Goal: Communication & Community: Answer question/provide support

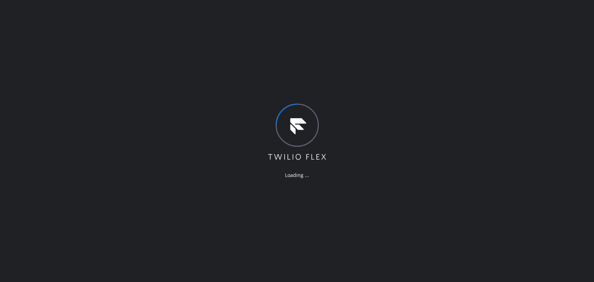
drag, startPoint x: 520, startPoint y: 80, endPoint x: 520, endPoint y: 76, distance: 3.8
click at [520, 80] on div "Loading ..." at bounding box center [297, 141] width 594 height 282
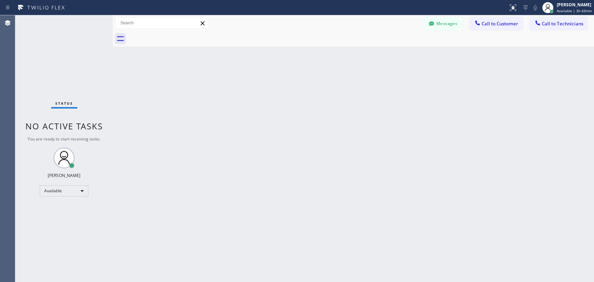
click at [511, 130] on div "Back to Dashboard Change Sender ID Customers Technicians MH [PERSON_NAME] [DATE…" at bounding box center [353, 148] width 481 height 267
click at [549, 24] on span "Call to Technicians" at bounding box center [562, 24] width 41 height 6
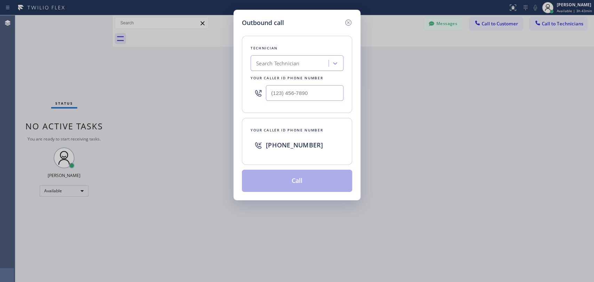
click at [296, 62] on div "Search Technician" at bounding box center [277, 64] width 43 height 8
type input "[PERSON_NAME]"
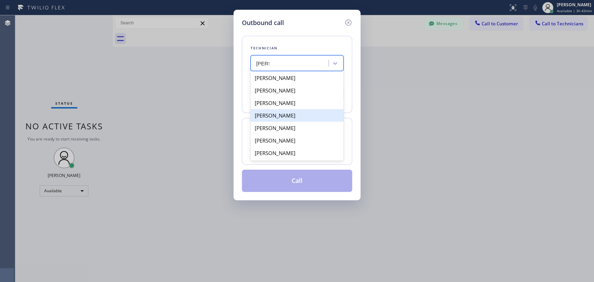
click at [286, 118] on div "[PERSON_NAME]" at bounding box center [297, 115] width 93 height 13
type input "[PHONE_NUMBER]"
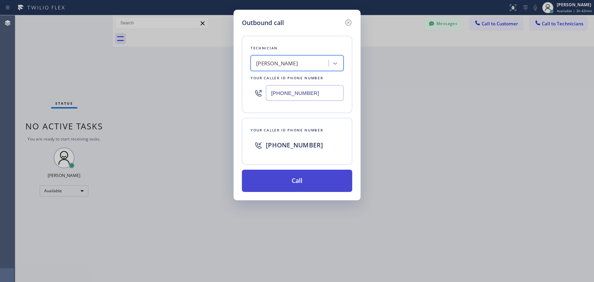
click at [298, 176] on button "Call" at bounding box center [297, 181] width 110 height 22
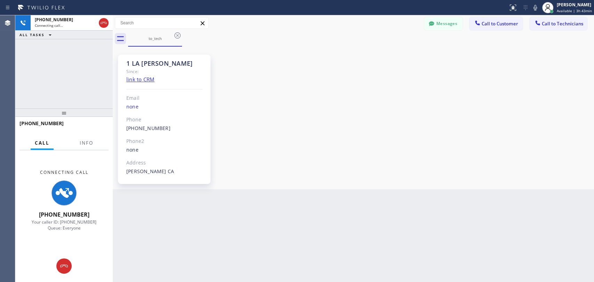
click at [542, 131] on div "1 LA [PERSON_NAME] Since: link to CRM Email none Phone [PHONE_NUMBER] Outbound …" at bounding box center [354, 117] width 478 height 139
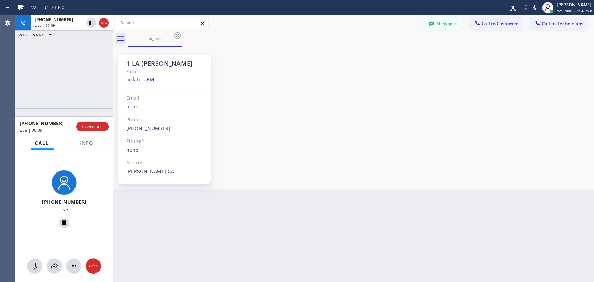
click at [546, 142] on div "1 LA [PERSON_NAME] Since: link to CRM Email none Phone [PHONE_NUMBER] Outbound …" at bounding box center [354, 117] width 478 height 139
drag, startPoint x: 90, startPoint y: 129, endPoint x: 99, endPoint y: 129, distance: 8.4
click at [90, 129] on button "HANG UP" at bounding box center [92, 127] width 32 height 10
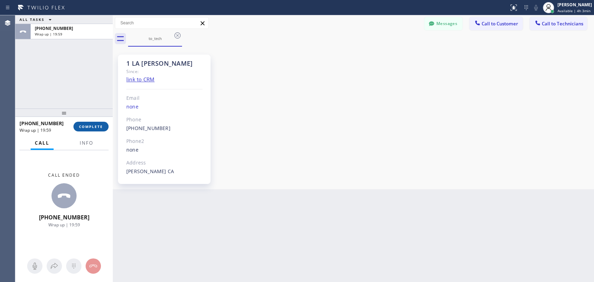
click at [93, 127] on span "COMPLETE" at bounding box center [91, 126] width 24 height 5
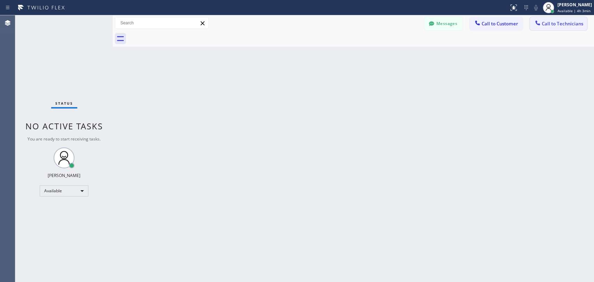
click at [551, 26] on span "Call to Technicians" at bounding box center [562, 24] width 41 height 6
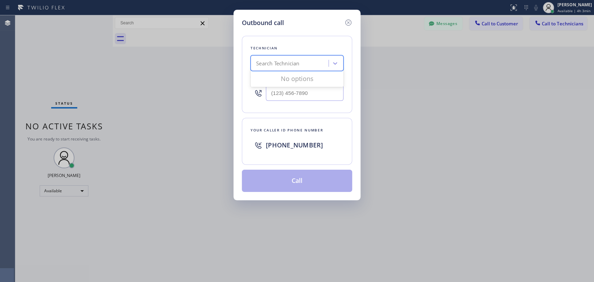
click at [315, 64] on div "Search Technician" at bounding box center [291, 63] width 76 height 12
type input "[PERSON_NAME]"
click at [285, 79] on div "[PERSON_NAME]" at bounding box center [297, 78] width 93 height 13
type input "[PHONE_NUMBER]"
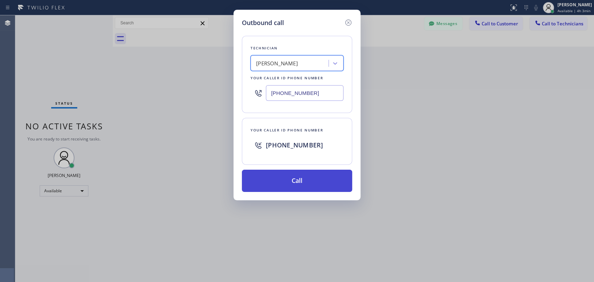
click at [282, 179] on button "Call" at bounding box center [297, 181] width 110 height 22
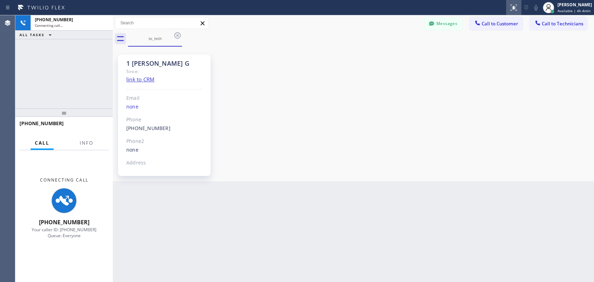
scroll to position [1313, 0]
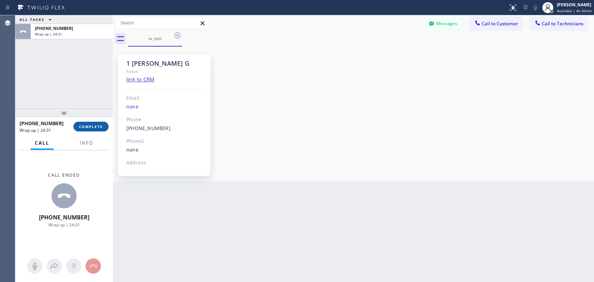
click at [102, 124] on button "COMPLETE" at bounding box center [90, 127] width 35 height 10
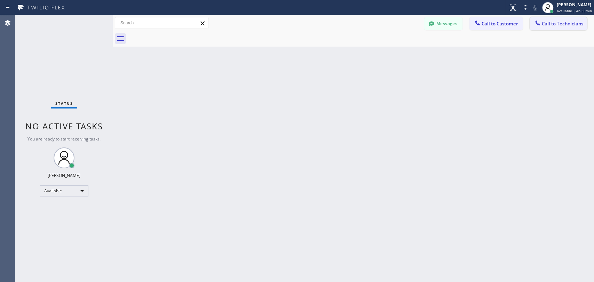
click at [552, 22] on span "Call to Technicians" at bounding box center [562, 24] width 41 height 6
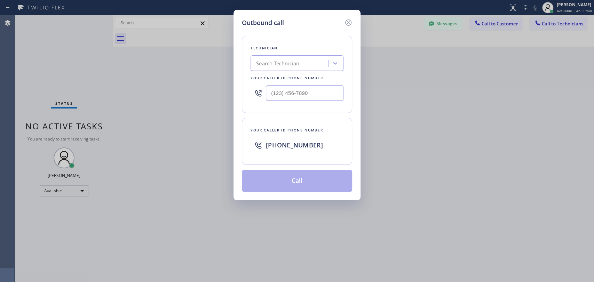
click at [317, 60] on div "Search Technician" at bounding box center [291, 63] width 76 height 12
drag, startPoint x: 256, startPoint y: 64, endPoint x: 312, endPoint y: 65, distance: 56.1
click at [312, 65] on div "ьшдфв ьшдфв" at bounding box center [284, 63] width 62 height 12
type input "ьшдфв"
click at [290, 63] on div "Search Technician" at bounding box center [277, 64] width 43 height 8
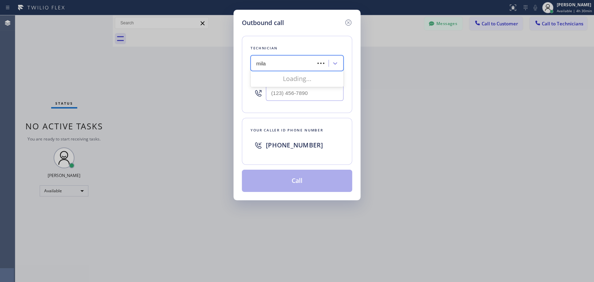
type input "milad"
click at [308, 76] on div "[PERSON_NAME]" at bounding box center [297, 78] width 93 height 13
type input "[PHONE_NUMBER]"
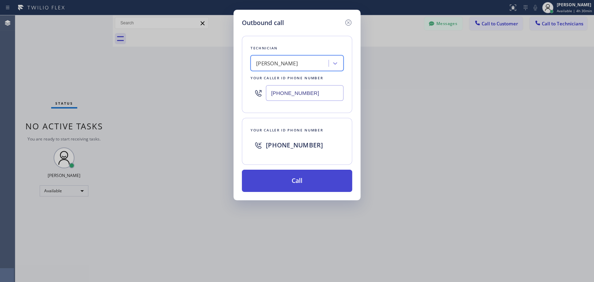
click at [303, 182] on button "Call" at bounding box center [297, 181] width 110 height 22
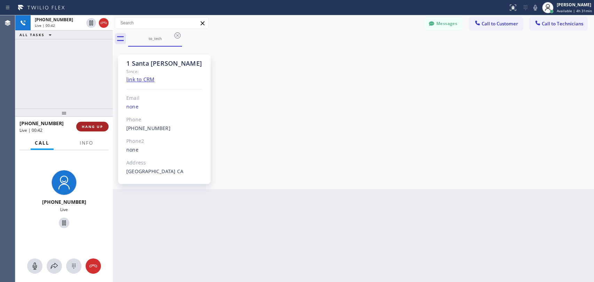
click at [92, 124] on span "HANG UP" at bounding box center [92, 126] width 21 height 5
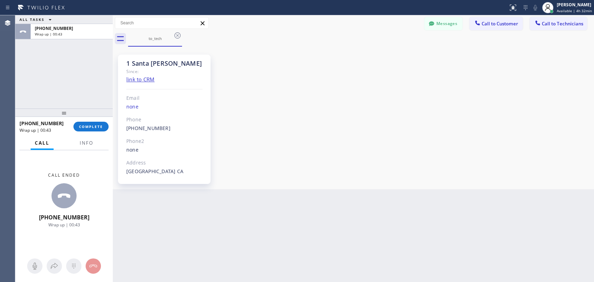
drag, startPoint x: 530, startPoint y: 96, endPoint x: 507, endPoint y: 96, distance: 23.0
click at [530, 96] on div "1 Santa [PERSON_NAME] Since: link to CRM Email none Phone [PHONE_NUMBER] Outbou…" at bounding box center [354, 117] width 478 height 139
click at [89, 127] on span "COMPLETE" at bounding box center [91, 126] width 24 height 5
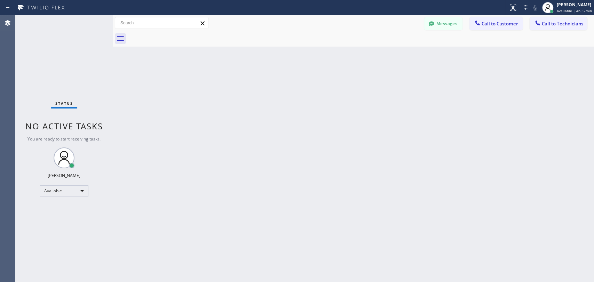
click at [529, 116] on div "Back to Dashboard Change Sender ID Customers Technicians MH [PERSON_NAME] [DATE…" at bounding box center [353, 148] width 481 height 267
click at [548, 24] on span "Call to Technicians" at bounding box center [562, 24] width 41 height 6
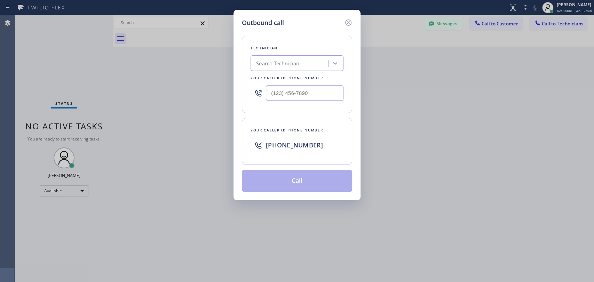
click at [309, 68] on div "Search Technician" at bounding box center [291, 63] width 76 height 12
type input "[PERSON_NAME]"
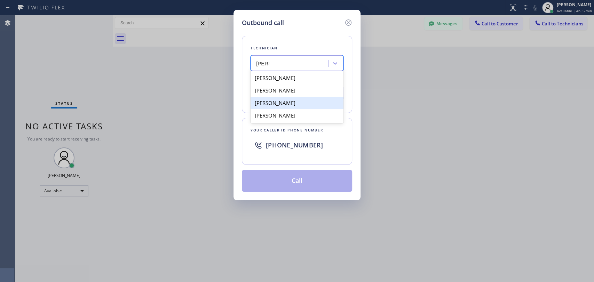
click at [303, 104] on div "[PERSON_NAME]" at bounding box center [297, 103] width 93 height 13
type input "[PHONE_NUMBER]"
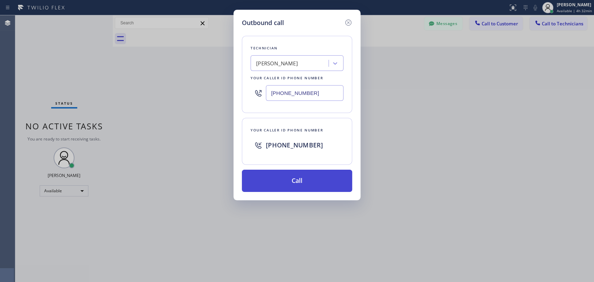
click at [306, 184] on button "Call" at bounding box center [297, 181] width 110 height 22
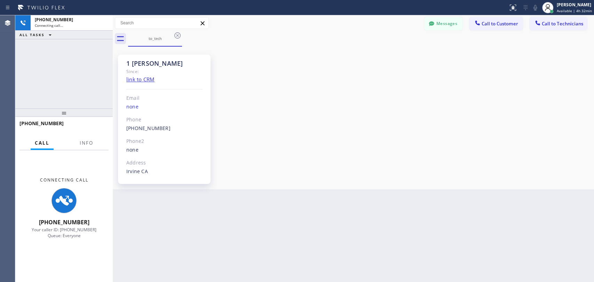
scroll to position [3735, 0]
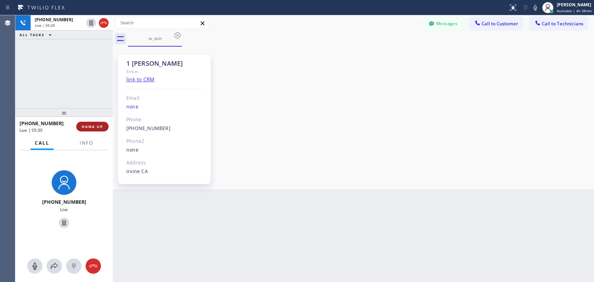
click at [97, 124] on span "HANG UP" at bounding box center [92, 126] width 21 height 5
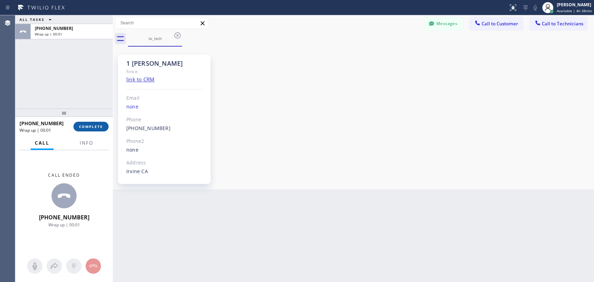
click at [94, 128] on span "COMPLETE" at bounding box center [91, 126] width 24 height 5
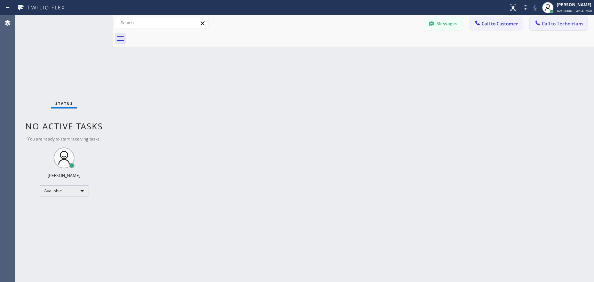
click at [548, 25] on span "Call to Technicians" at bounding box center [562, 24] width 41 height 6
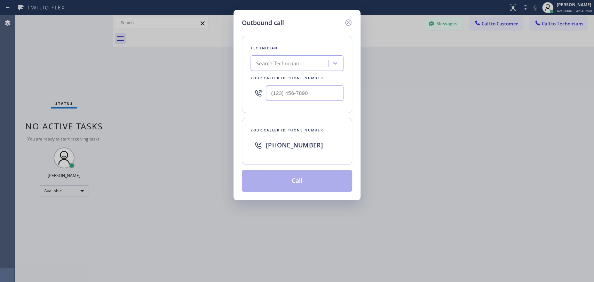
click at [283, 64] on div "Search Technician" at bounding box center [277, 64] width 43 height 8
type input "[PERSON_NAME]"
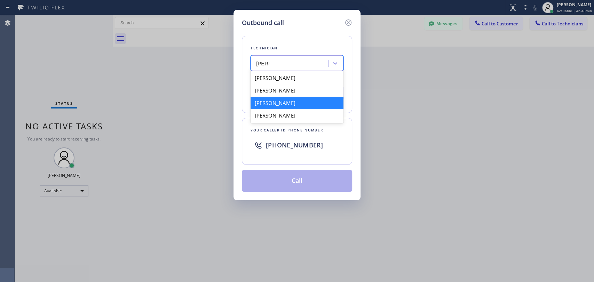
click at [296, 103] on div "[PERSON_NAME]" at bounding box center [297, 103] width 93 height 13
type input "[PHONE_NUMBER]"
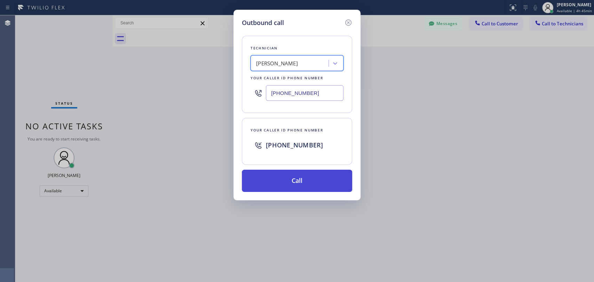
click at [302, 178] on button "Call" at bounding box center [297, 181] width 110 height 22
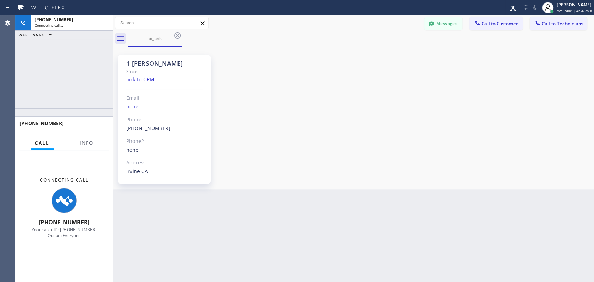
scroll to position [3735, 0]
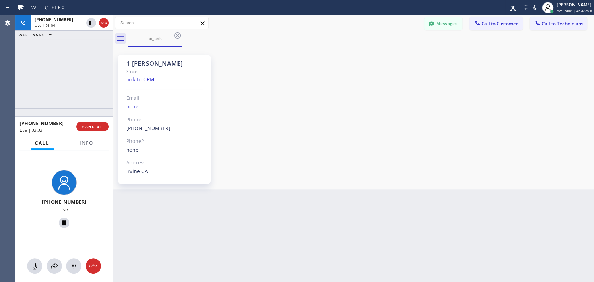
click at [28, 63] on div "[PHONE_NUMBER] Live | 03:04 ALL TASKS ALL TASKS ACTIVE TASKS TASKS IN WRAP UP" at bounding box center [63, 61] width 97 height 93
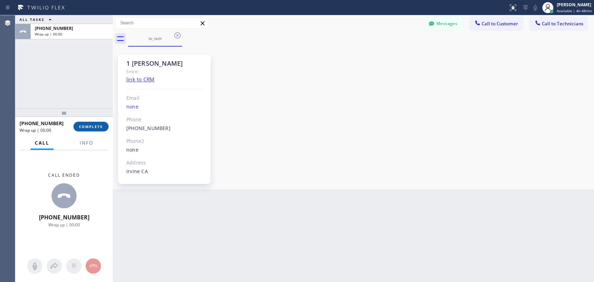
click at [87, 124] on span "COMPLETE" at bounding box center [91, 126] width 24 height 5
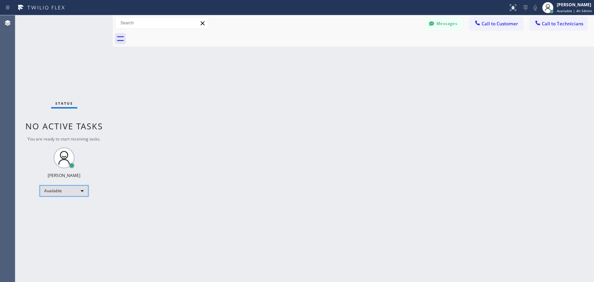
click at [84, 193] on div "Available" at bounding box center [64, 191] width 49 height 11
click at [72, 198] on li "Offline" at bounding box center [63, 200] width 47 height 8
